Goal: Task Accomplishment & Management: Manage account settings

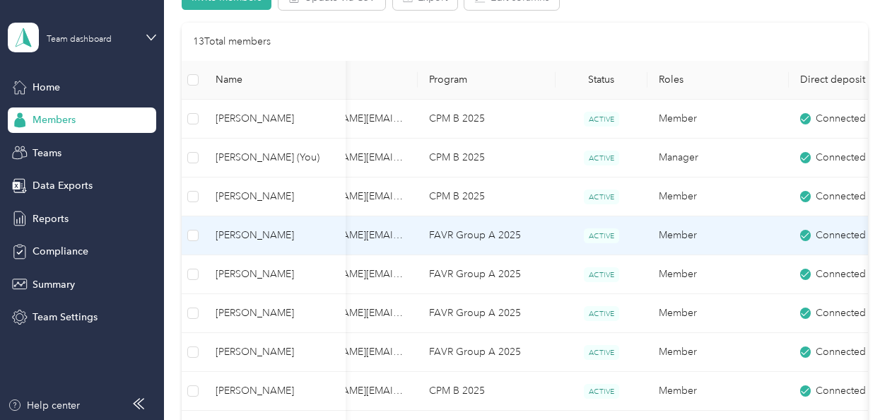
scroll to position [0, 86]
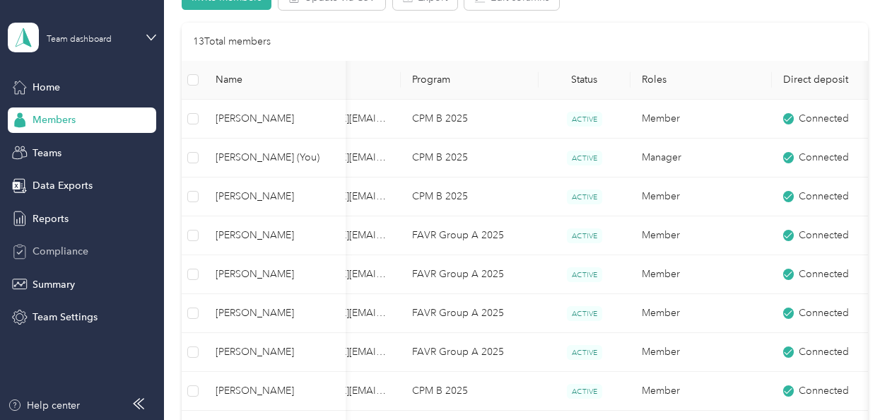
click at [65, 263] on div "Home Members Teams Data Exports Reports Compliance Summary Team Settings" at bounding box center [82, 202] width 148 height 256
click at [65, 263] on div "Compliance" at bounding box center [82, 251] width 148 height 25
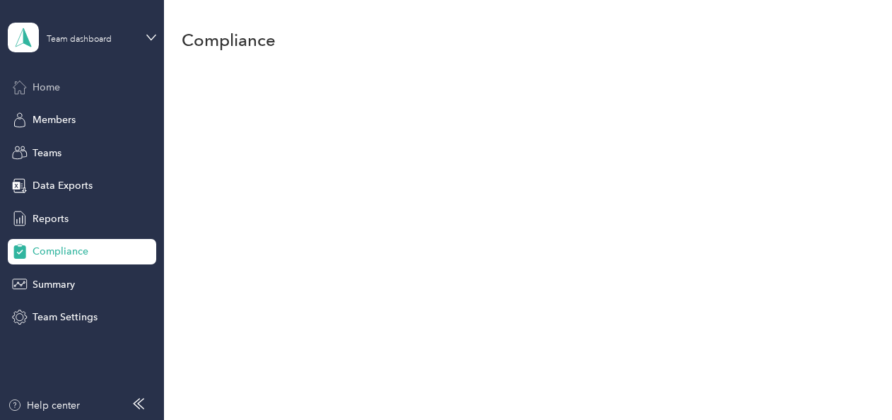
click at [47, 95] on div "Home" at bounding box center [82, 86] width 148 height 25
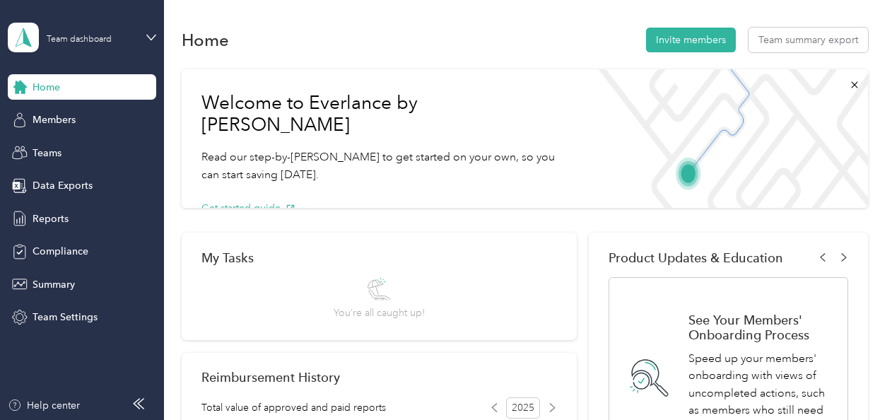
click at [141, 35] on div "Team dashboard" at bounding box center [82, 37] width 148 height 49
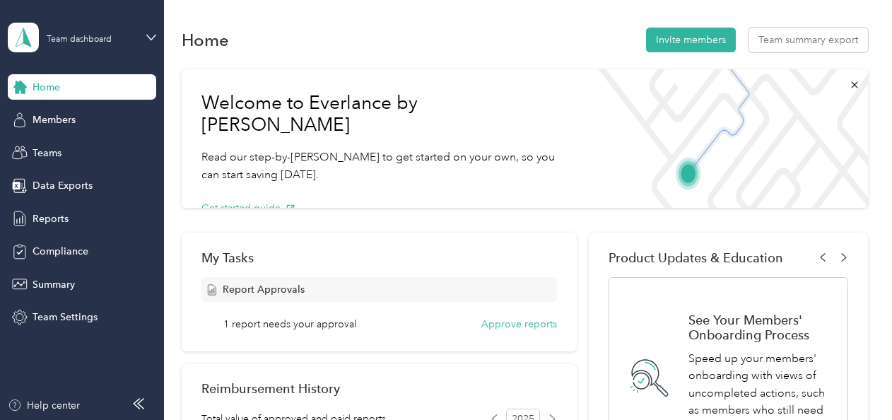
click at [62, 143] on div "Personal dashboard" at bounding box center [65, 141] width 89 height 15
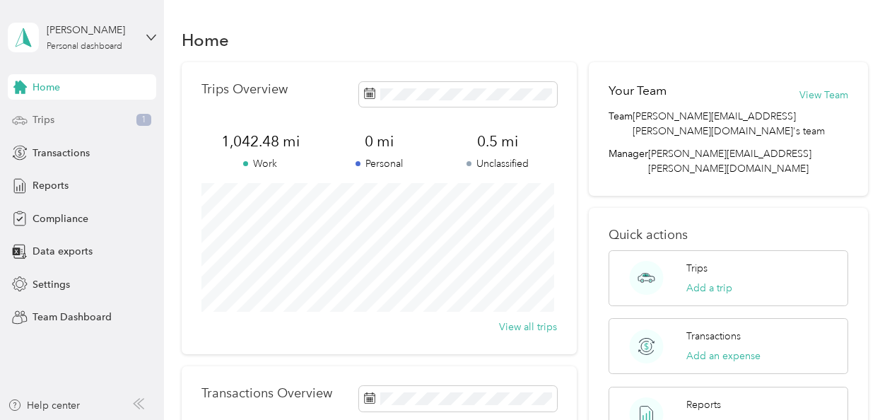
click at [52, 125] on span "Trips" at bounding box center [44, 119] width 22 height 15
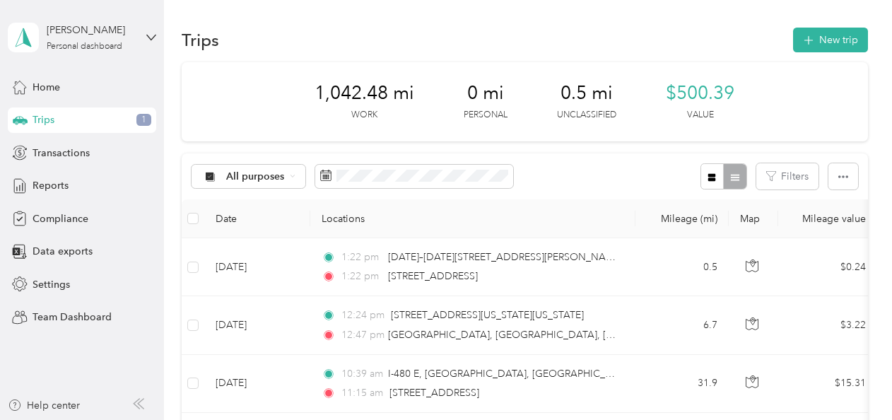
click at [145, 35] on div "[PERSON_NAME] Personal dashboard" at bounding box center [82, 37] width 148 height 49
click at [78, 122] on div "Team dashboard Personal dashboard Log out" at bounding box center [237, 139] width 438 height 89
click at [153, 35] on icon at bounding box center [151, 38] width 10 height 10
click at [100, 117] on div "Team dashboard" at bounding box center [237, 108] width 438 height 25
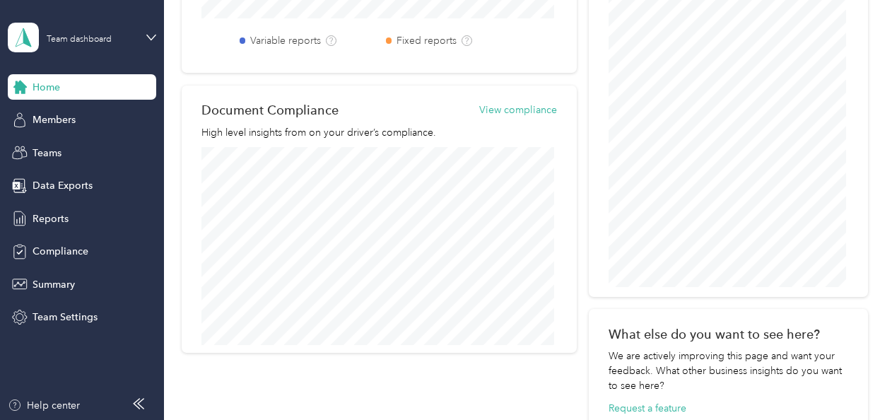
scroll to position [768, 0]
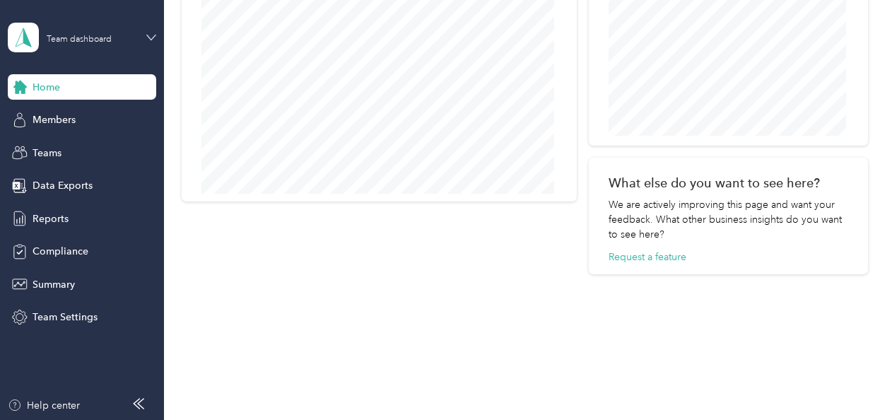
click at [146, 35] on icon at bounding box center [151, 38] width 10 height 10
click at [103, 146] on div "Personal dashboard" at bounding box center [65, 148] width 89 height 15
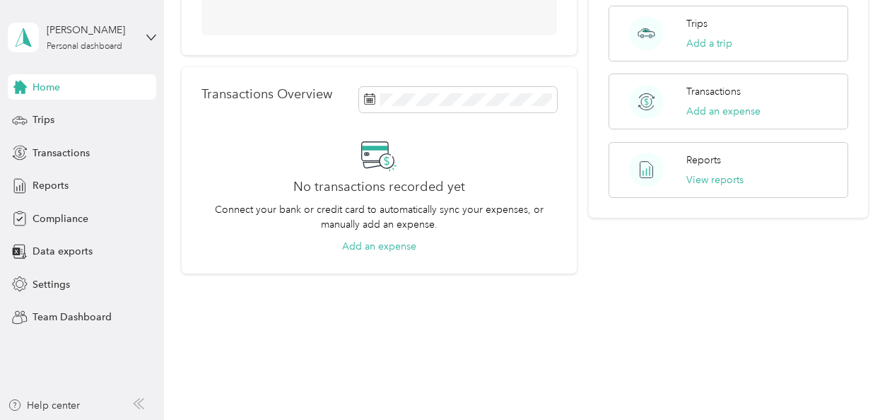
scroll to position [299, 0]
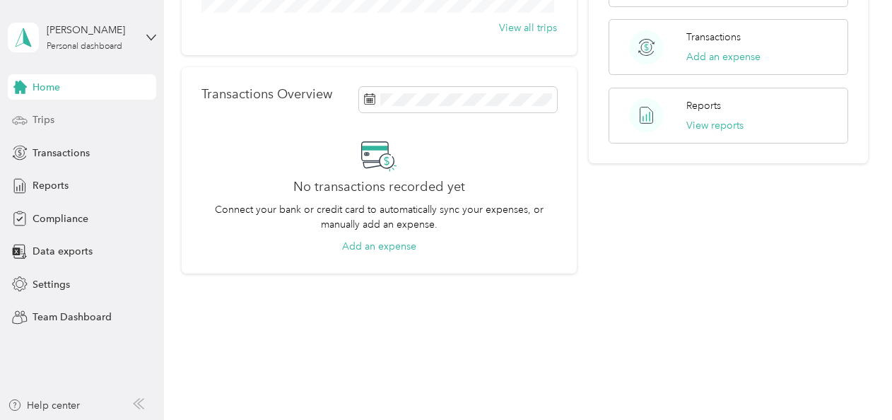
click at [48, 120] on span "Trips" at bounding box center [44, 119] width 22 height 15
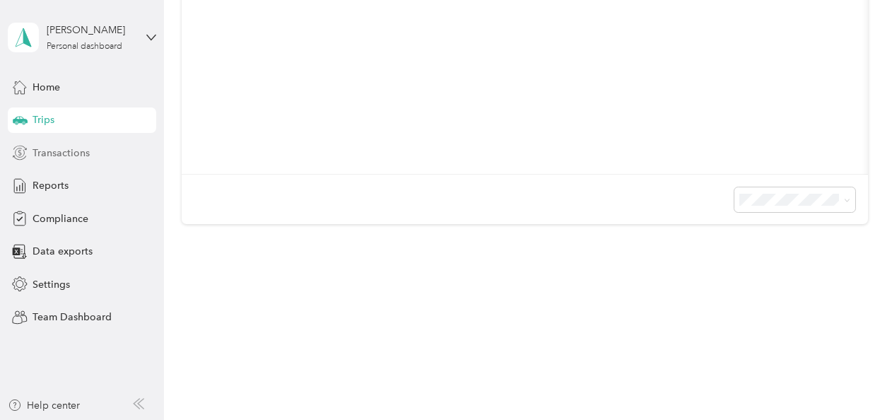
click at [51, 152] on span "Transactions" at bounding box center [61, 153] width 57 height 15
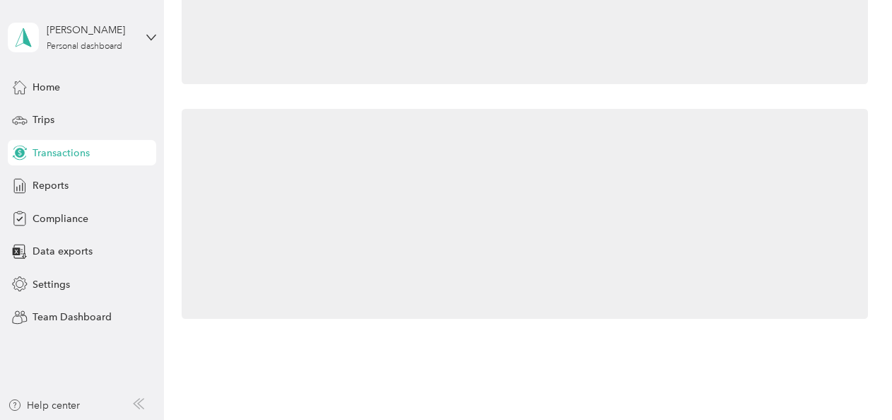
scroll to position [403, 0]
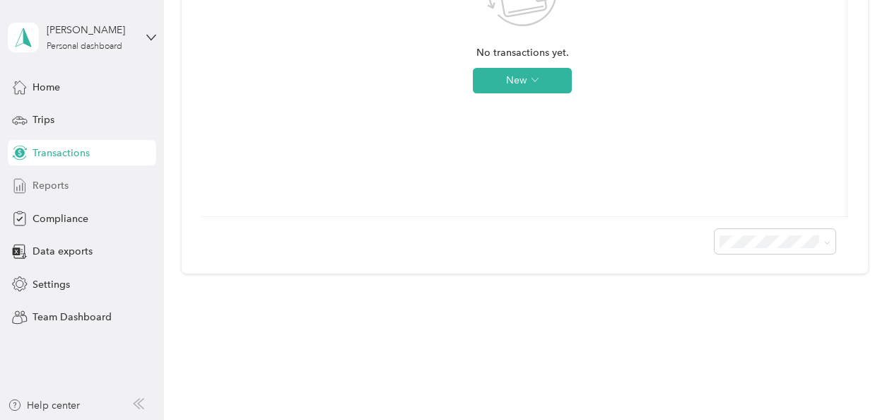
click at [59, 189] on span "Reports" at bounding box center [51, 185] width 36 height 15
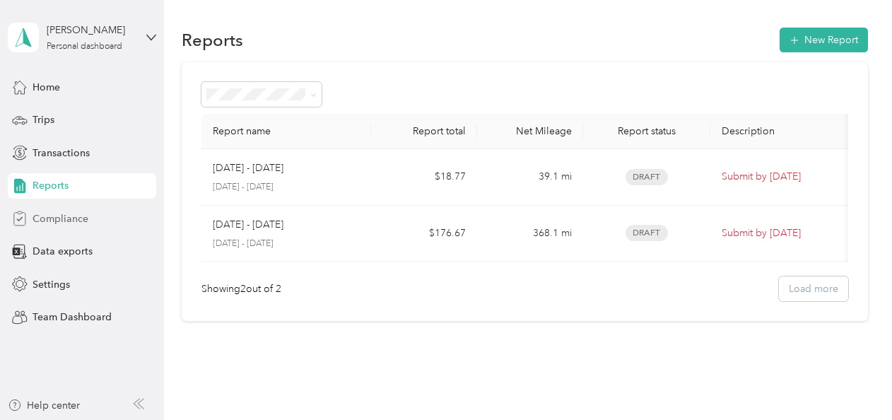
click at [57, 218] on span "Compliance" at bounding box center [61, 218] width 56 height 15
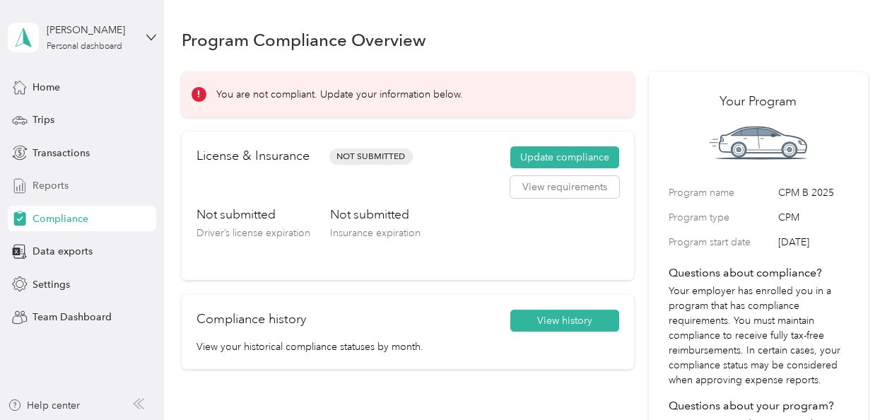
click at [65, 179] on span "Reports" at bounding box center [51, 185] width 36 height 15
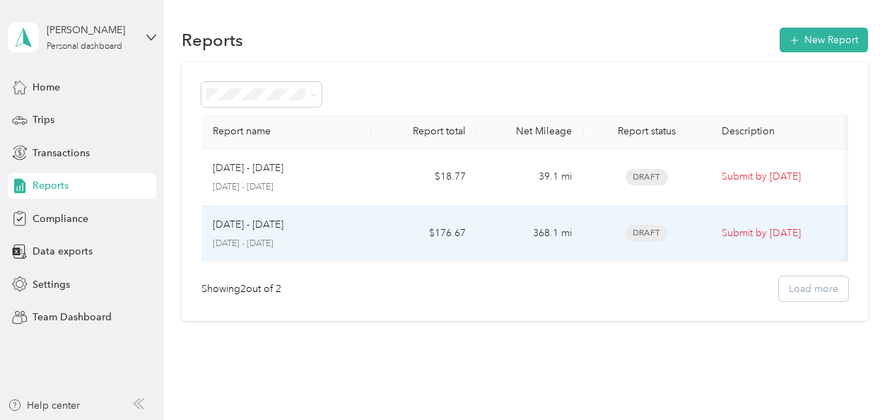
click at [275, 229] on p "[DATE] - [DATE]" at bounding box center [248, 225] width 71 height 16
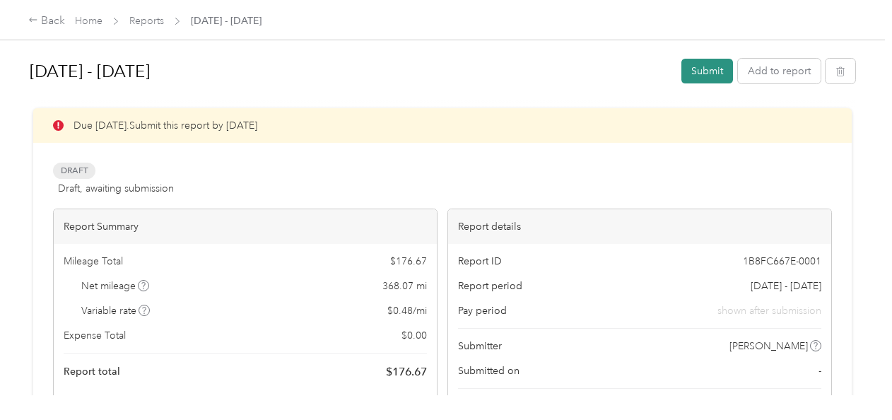
click at [715, 74] on button "Submit" at bounding box center [707, 71] width 52 height 25
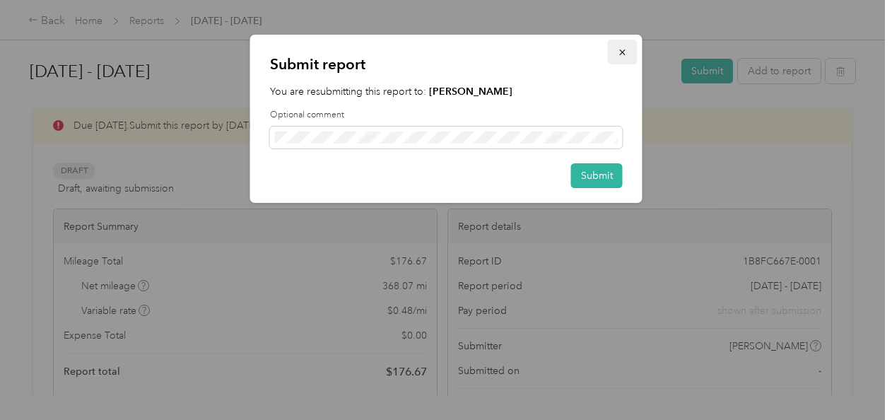
click at [618, 52] on icon "button" at bounding box center [623, 52] width 10 height 10
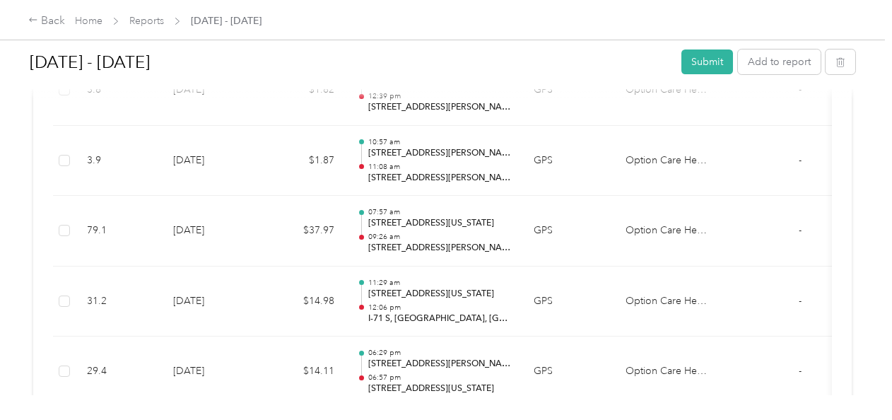
scroll to position [1360, 0]
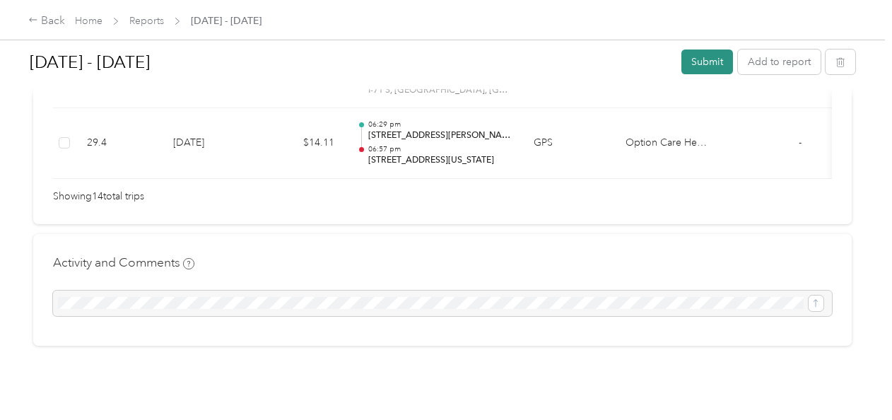
click at [703, 54] on button "Submit" at bounding box center [707, 61] width 52 height 25
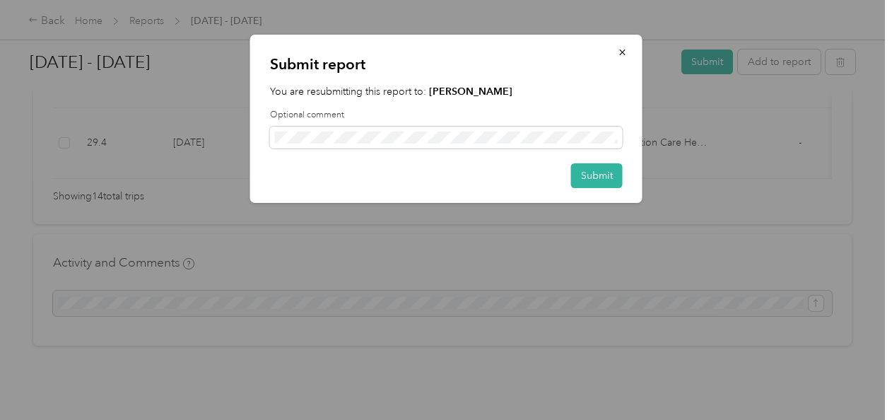
click at [624, 171] on div "Submit report You are resubmitting this report to: [PERSON_NAME] Optional comme…" at bounding box center [446, 119] width 392 height 168
click at [602, 178] on button "Submit" at bounding box center [597, 175] width 52 height 25
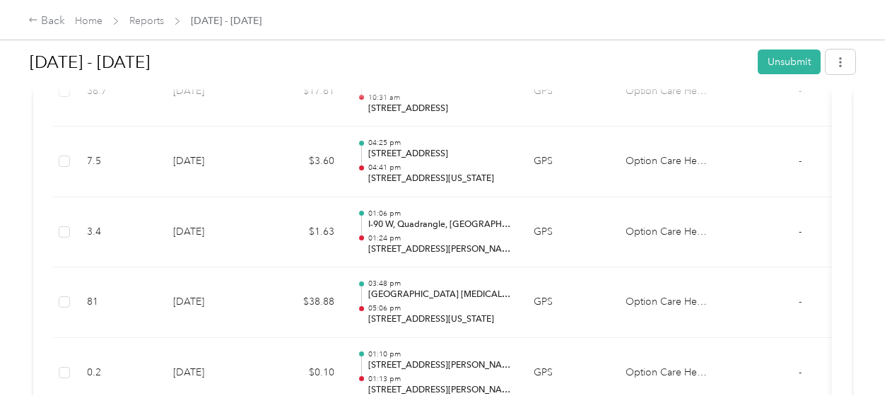
scroll to position [693, 0]
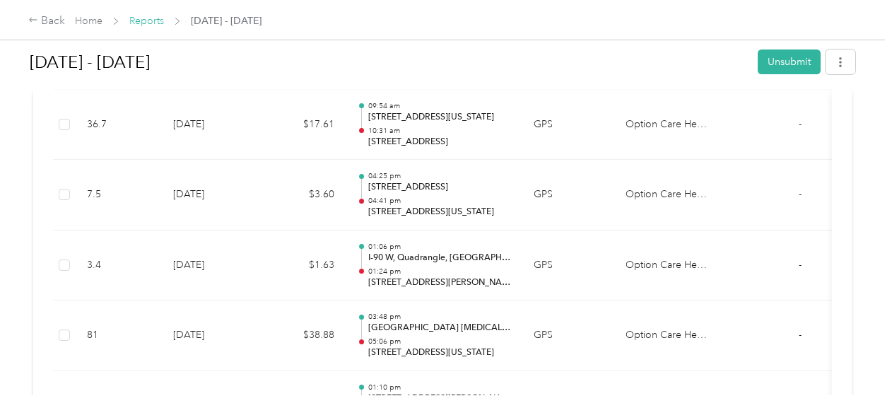
click at [144, 24] on link "Reports" at bounding box center [146, 21] width 35 height 12
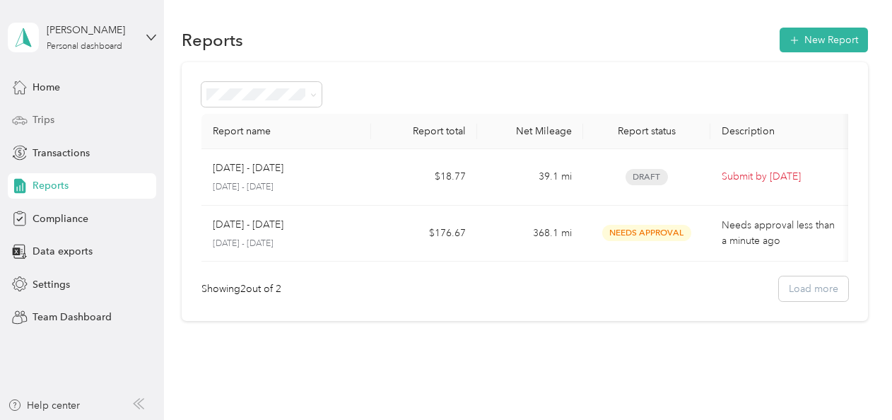
click at [60, 131] on div "Trips" at bounding box center [82, 119] width 148 height 25
